Goal: Navigation & Orientation: Find specific page/section

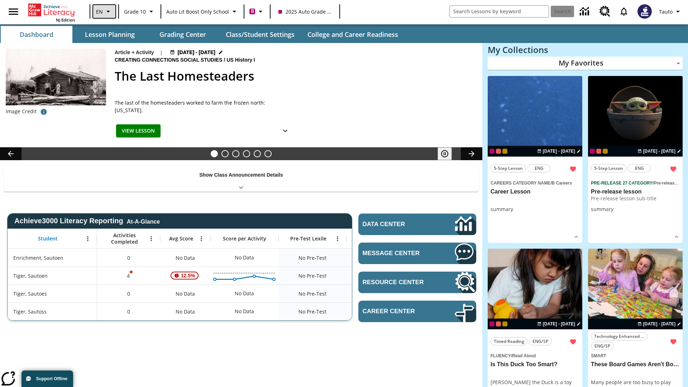
click at [104, 11] on icon "Language: EN, Select a language" at bounding box center [108, 11] width 9 height 9
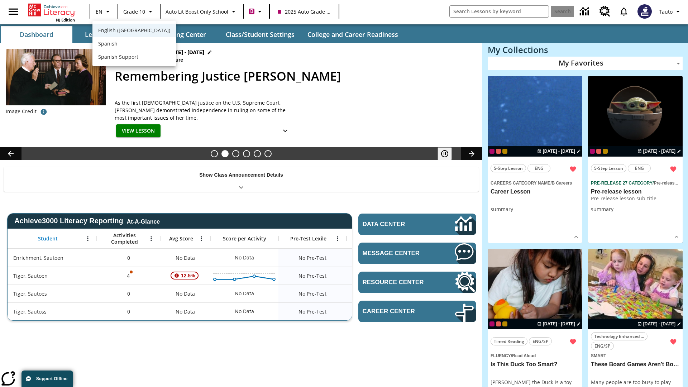
click at [119, 31] on span "English ([GEOGRAPHIC_DATA])" at bounding box center [134, 31] width 72 height 8
